Goal: Transaction & Acquisition: Purchase product/service

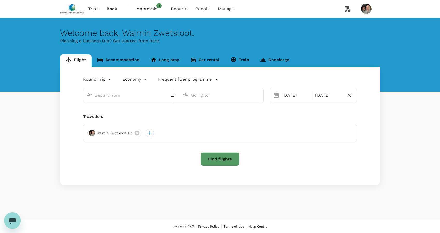
type input "business"
type input "Singapore Changi (SIN)"
type input "[GEOGRAPHIC_DATA], [GEOGRAPHIC_DATA] (any)"
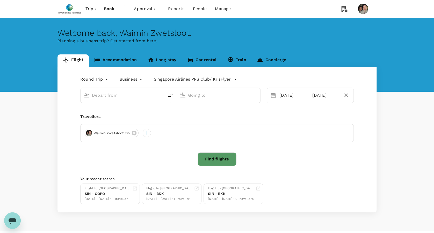
type input "Singapore Changi (SIN)"
type input "Porto, Portugal (any)"
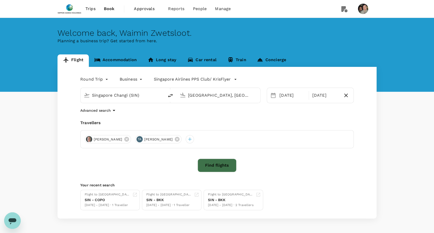
click at [223, 165] on button "Find flights" at bounding box center [217, 165] width 39 height 13
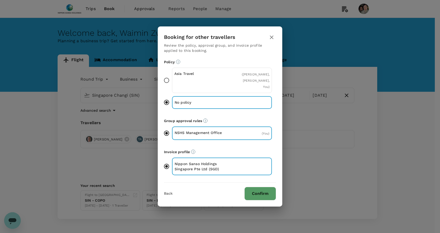
click at [257, 193] on button "Confirm" at bounding box center [260, 193] width 32 height 13
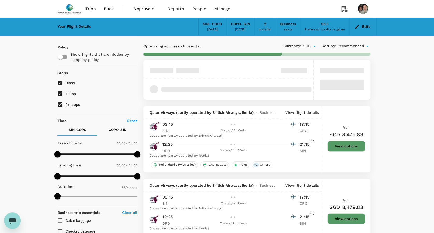
type input "1845"
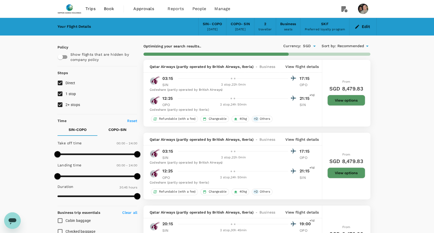
click at [77, 103] on span "2+ stops" at bounding box center [73, 105] width 15 height 4
click at [66, 103] on input "2+ stops" at bounding box center [60, 104] width 11 height 11
checkbox input "false"
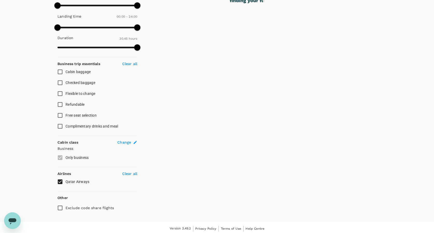
scroll to position [150, 0]
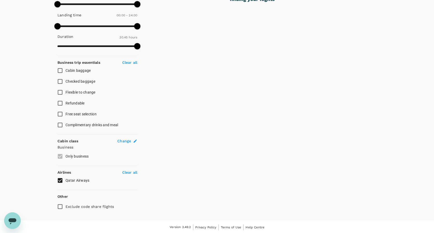
click at [125, 171] on p "Clear all" at bounding box center [129, 172] width 15 height 5
click at [62, 180] on input "Qatar Airways" at bounding box center [60, 180] width 11 height 11
checkbox input "true"
type input "2450"
checkbox input "false"
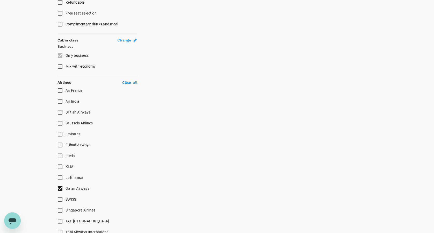
scroll to position [254, 0]
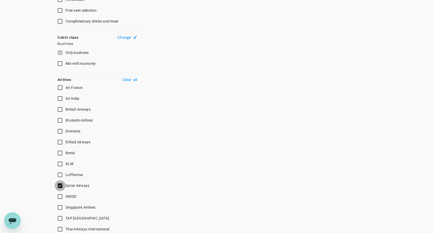
click at [58, 182] on input "Qatar Airways" at bounding box center [60, 185] width 11 height 11
checkbox input "false"
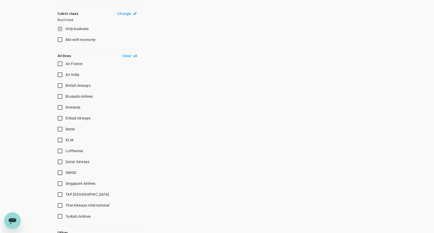
scroll to position [288, 0]
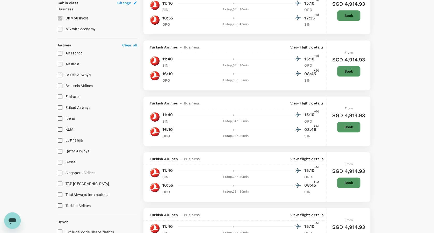
click at [61, 139] on input "Lufthansa" at bounding box center [60, 140] width 11 height 11
checkbox input "true"
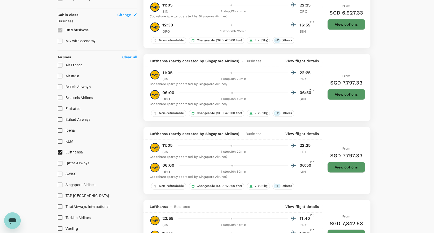
scroll to position [345, 0]
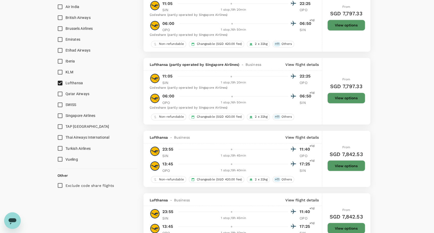
type input "2655"
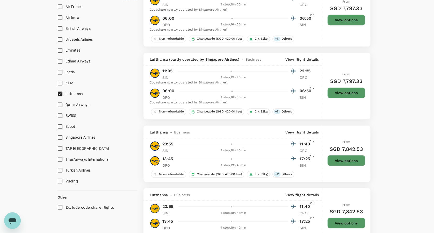
scroll to position [356, 0]
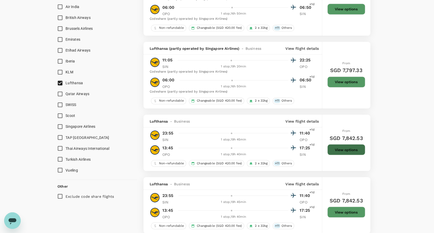
click at [337, 151] on button "View options" at bounding box center [347, 149] width 38 height 11
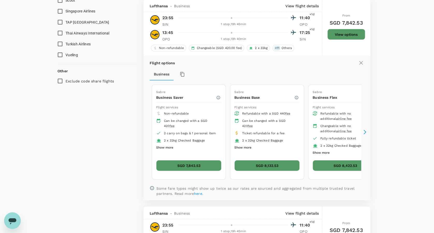
scroll to position [473, 0]
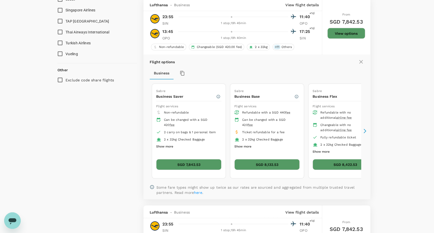
click at [189, 163] on button "SGD 7,842.53" at bounding box center [188, 164] width 65 height 11
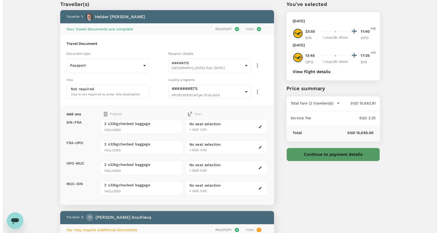
scroll to position [34, 0]
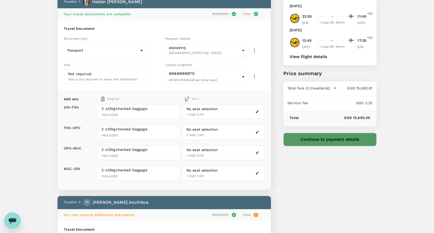
click at [257, 110] on icon "button" at bounding box center [258, 112] width 4 height 4
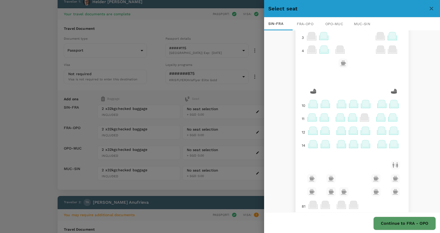
click at [242, 35] on div at bounding box center [220, 116] width 440 height 233
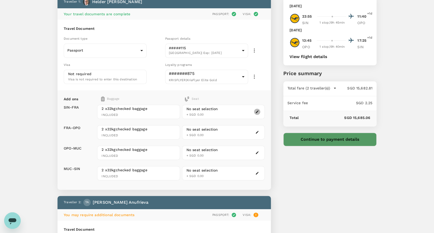
click at [256, 110] on icon "button" at bounding box center [258, 112] width 4 height 4
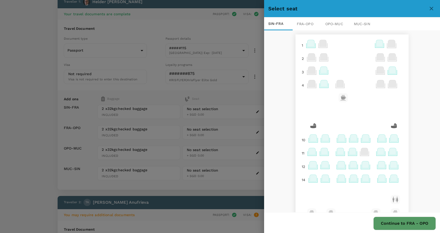
click at [309, 137] on icon at bounding box center [312, 137] width 7 height 7
click at [366, 117] on p "Select" at bounding box center [369, 118] width 11 height 5
click at [308, 140] on img at bounding box center [312, 140] width 9 height 9
click at [369, 130] on p "Select" at bounding box center [369, 128] width 11 height 5
click at [320, 139] on icon at bounding box center [323, 137] width 7 height 7
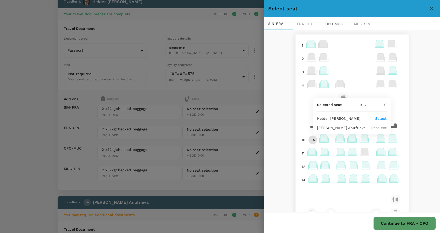
click at [379, 117] on p "Select" at bounding box center [380, 118] width 11 height 5
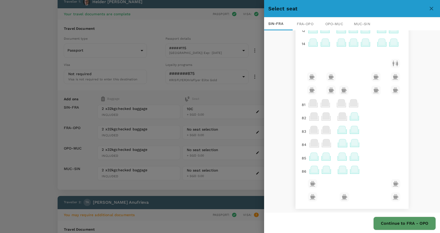
scroll to position [140, 0]
click at [300, 21] on div "FRA - OPO" at bounding box center [306, 23] width 29 height 13
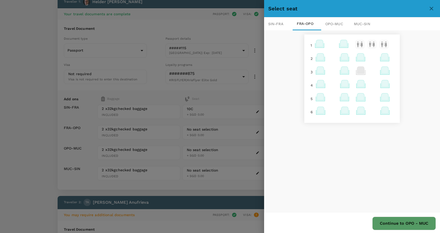
click at [341, 84] on icon at bounding box center [344, 83] width 7 height 7
click at [400, 62] on p "Select" at bounding box center [403, 63] width 11 height 5
click at [357, 86] on icon at bounding box center [359, 83] width 7 height 7
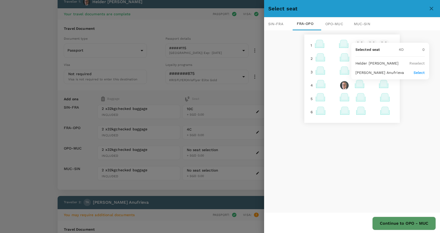
click at [421, 72] on p "Select" at bounding box center [418, 72] width 11 height 5
click at [332, 22] on div "OPO - MUC" at bounding box center [335, 23] width 29 height 13
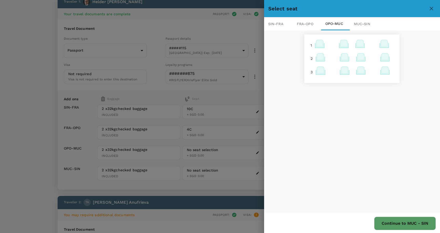
click at [340, 45] on icon at bounding box center [343, 43] width 7 height 7
click at [401, 72] on p "Select" at bounding box center [402, 72] width 11 height 5
click at [357, 44] on icon at bounding box center [358, 43] width 7 height 7
click at [414, 80] on p "Select" at bounding box center [417, 81] width 11 height 5
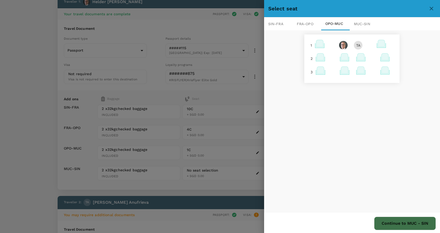
click at [390, 224] on button "Continue to MUC - SIN" at bounding box center [405, 223] width 62 height 13
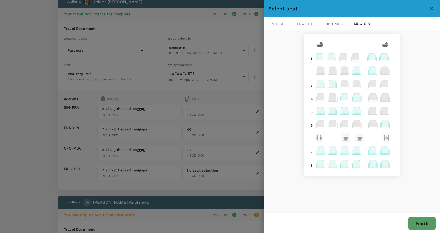
click at [380, 56] on icon at bounding box center [383, 56] width 7 height 7
click at [380, 95] on p "Select" at bounding box center [377, 95] width 11 height 5
click at [371, 59] on icon at bounding box center [371, 56] width 7 height 7
click at [367, 85] on p "Select" at bounding box center [365, 85] width 11 height 5
click at [420, 222] on button "Finish" at bounding box center [422, 223] width 28 height 13
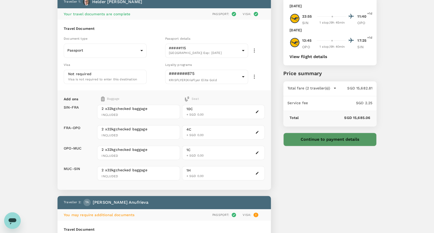
click at [306, 57] on button "View flight details" at bounding box center [309, 56] width 38 height 5
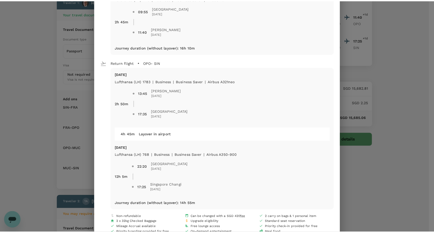
scroll to position [138, 0]
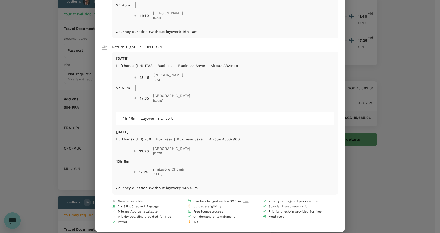
click at [366, 187] on div "Your flight details Depart flight SIN - OPO Fri, 19 Dec Lufthansa (LH) 781 | bu…" at bounding box center [220, 116] width 440 height 233
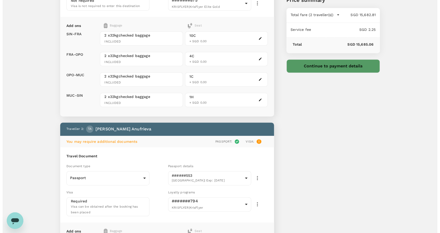
scroll to position [52, 0]
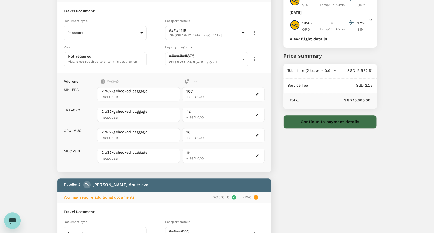
click at [304, 123] on button "Continue to payment details" at bounding box center [330, 121] width 93 height 13
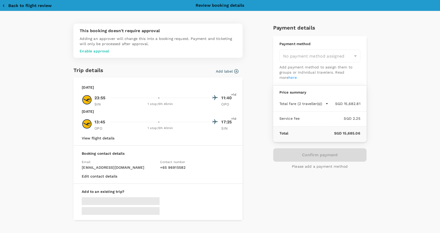
type input "9da82385-ea03-4e8d-b270-32b986f0971a"
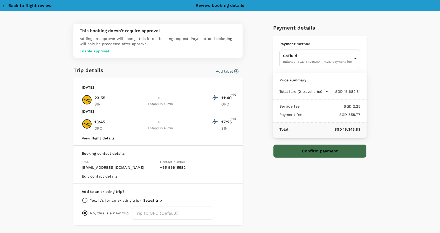
click at [318, 153] on button "Confirm payment" at bounding box center [319, 150] width 93 height 13
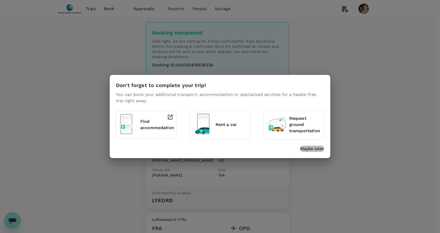
click at [310, 149] on p "Maybe later" at bounding box center [312, 149] width 24 height 6
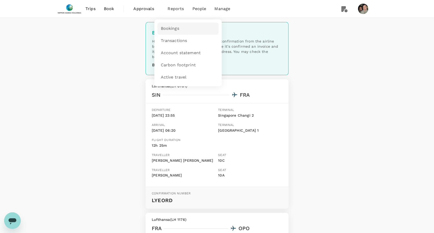
click at [169, 26] on span "Bookings" at bounding box center [170, 29] width 18 height 6
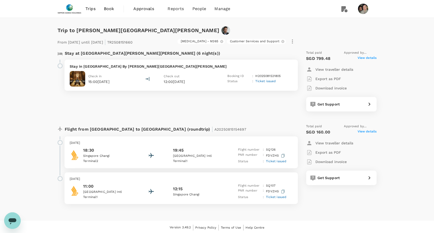
scroll to position [1, 0]
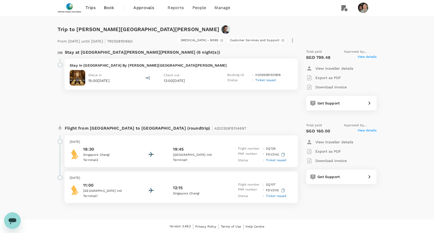
click at [363, 58] on span "View details" at bounding box center [367, 57] width 19 height 6
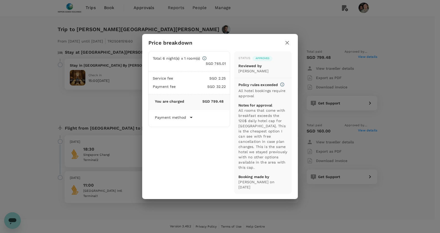
click at [287, 45] on icon "button" at bounding box center [287, 43] width 4 height 4
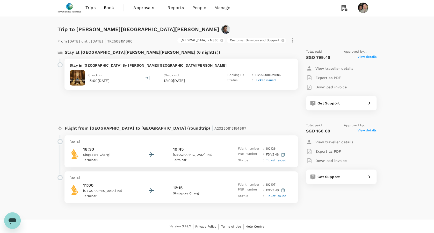
click at [367, 130] on span "View details" at bounding box center [367, 131] width 19 height 6
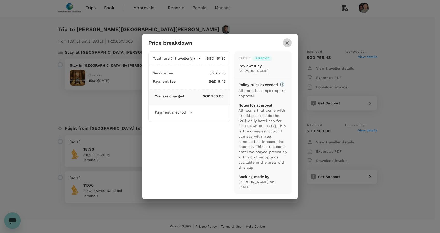
click at [286, 44] on icon "button" at bounding box center [287, 43] width 6 height 6
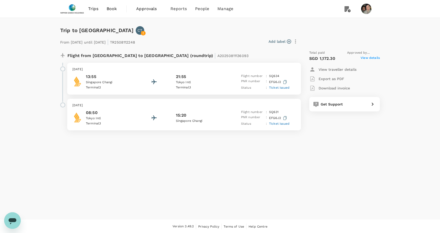
click at [367, 60] on span "View details" at bounding box center [369, 58] width 19 height 6
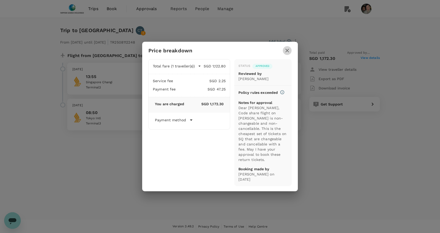
click at [287, 52] on icon "button" at bounding box center [287, 51] width 4 height 4
